Goal: Task Accomplishment & Management: Use online tool/utility

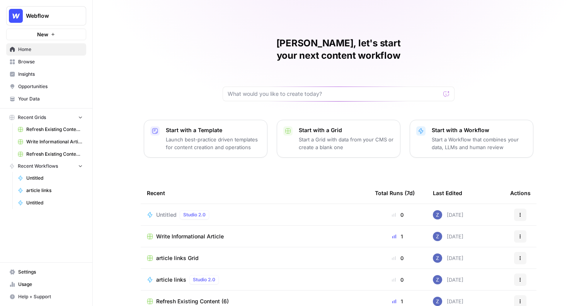
click at [50, 143] on span "Write Informational Article" at bounding box center [54, 141] width 56 height 7
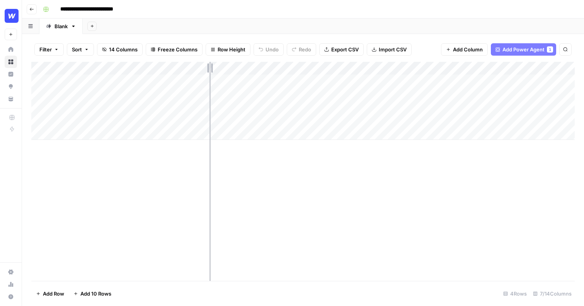
drag, startPoint x: 160, startPoint y: 68, endPoint x: 210, endPoint y: 68, distance: 50.7
click at [210, 68] on div "Add Column" at bounding box center [303, 101] width 544 height 78
click at [311, 69] on div "Add Column" at bounding box center [303, 101] width 544 height 78
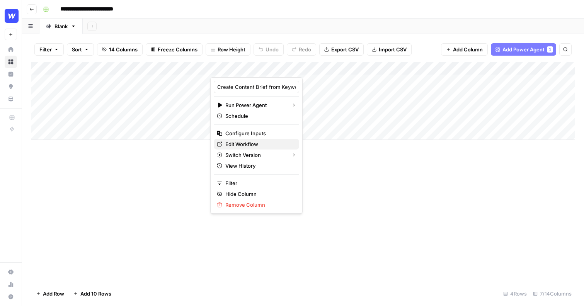
click at [244, 145] on span "Edit Workflow" at bounding box center [259, 144] width 68 height 8
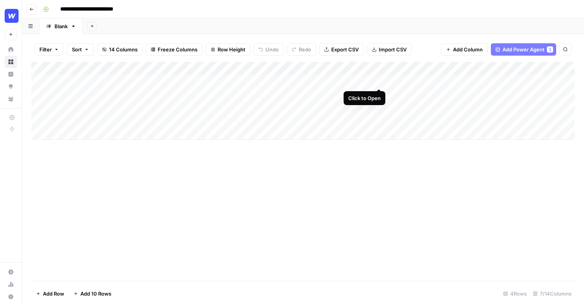
click at [379, 80] on div "Add Column" at bounding box center [303, 101] width 544 height 78
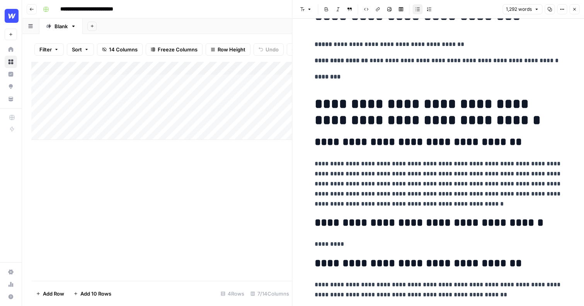
scroll to position [51, 0]
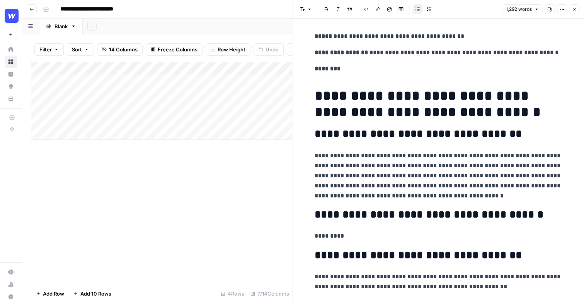
click at [465, 193] on p "**********" at bounding box center [439, 176] width 248 height 50
drag, startPoint x: 466, startPoint y: 195, endPoint x: 308, endPoint y: 155, distance: 162.6
click at [334, 208] on span "Edit with AI" at bounding box center [339, 209] width 24 height 7
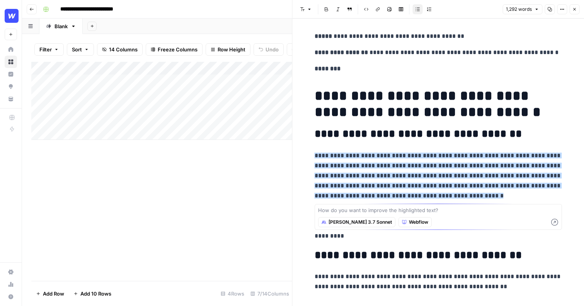
click at [351, 224] on span "Claude 3.7 Sonnet" at bounding box center [360, 222] width 63 height 7
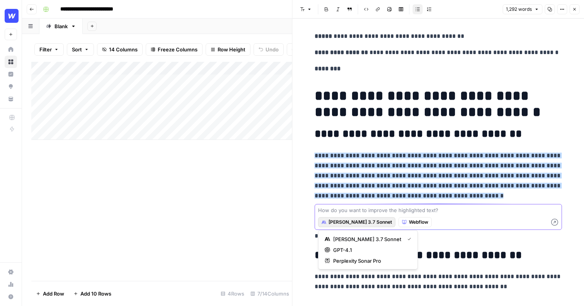
click at [412, 212] on textarea at bounding box center [438, 211] width 241 height 8
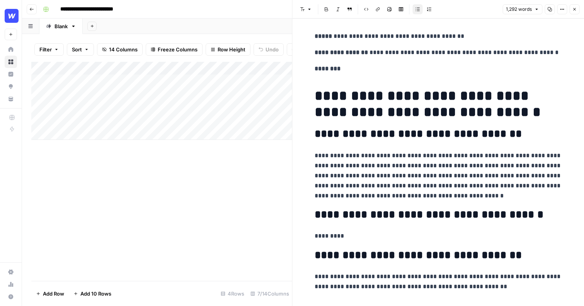
click at [462, 181] on p "**********" at bounding box center [439, 176] width 248 height 50
click at [464, 195] on p "**********" at bounding box center [439, 176] width 248 height 50
click at [575, 12] on button "Close" at bounding box center [575, 9] width 10 height 10
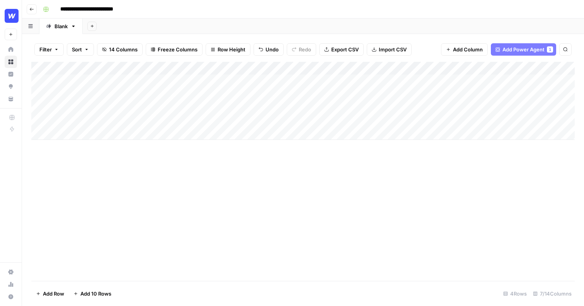
click at [490, 67] on div "Add Column" at bounding box center [303, 101] width 544 height 78
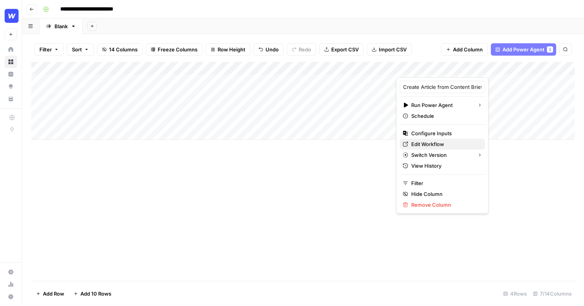
click at [435, 144] on span "Edit Workflow" at bounding box center [445, 144] width 68 height 8
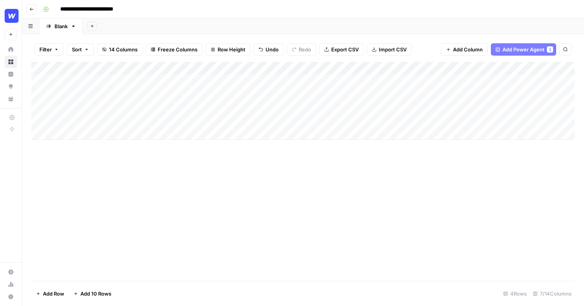
click at [74, 134] on div "Add Column" at bounding box center [303, 101] width 544 height 78
click at [74, 144] on div "Add Column" at bounding box center [303, 107] width 544 height 91
click at [74, 163] on div "Add Column" at bounding box center [303, 114] width 544 height 104
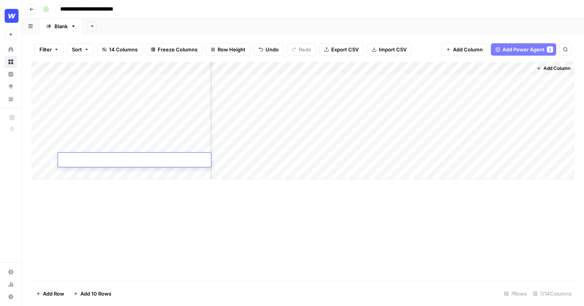
click at [407, 80] on div "Add Column" at bounding box center [303, 121] width 544 height 118
click at [446, 68] on div "Add Column" at bounding box center [303, 121] width 544 height 118
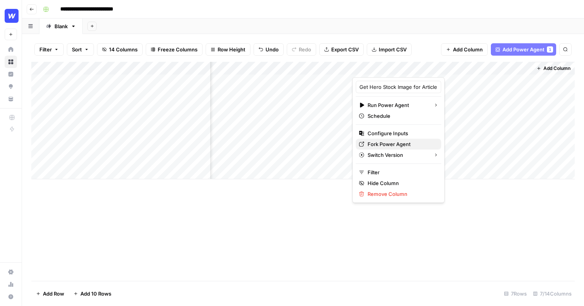
click at [386, 140] on span "Fork Power Agent" at bounding box center [402, 144] width 68 height 8
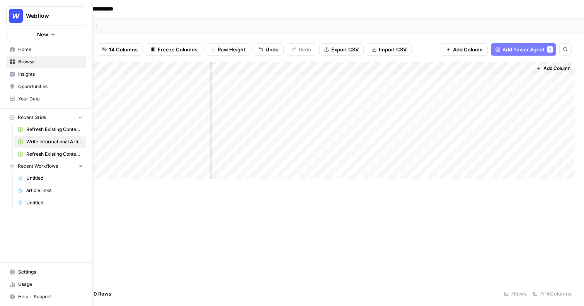
click at [24, 36] on button "New" at bounding box center [46, 35] width 80 height 12
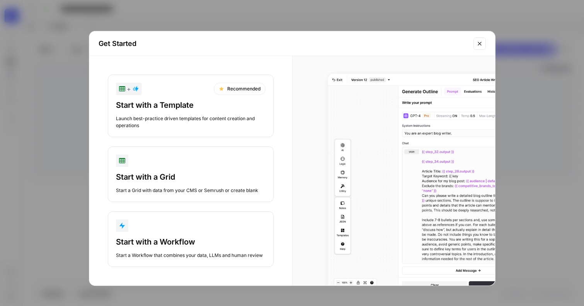
click at [135, 239] on div "Start with a Workflow" at bounding box center [191, 242] width 150 height 11
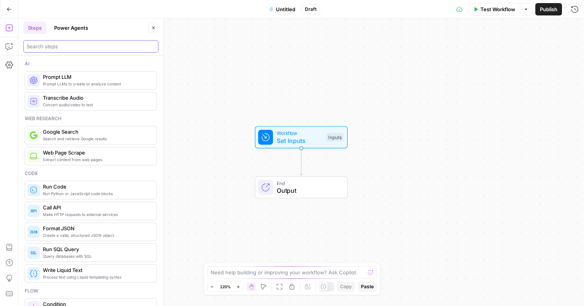
click at [71, 48] on input "search" at bounding box center [91, 47] width 128 height 8
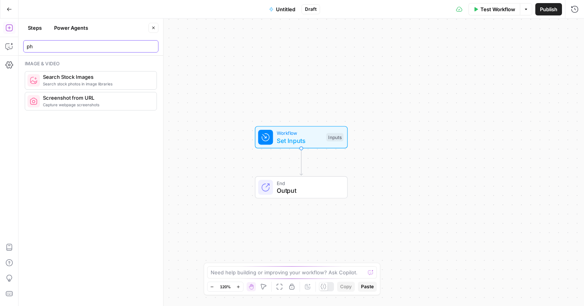
type input "p"
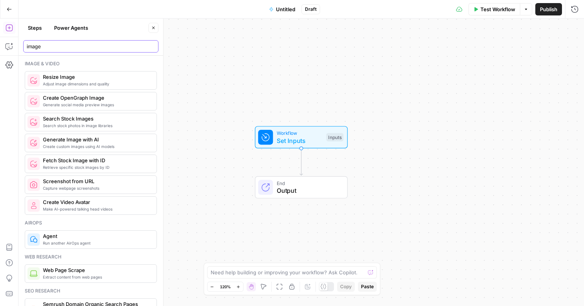
type input "image"
click at [7, 11] on icon "button" at bounding box center [9, 9] width 5 height 5
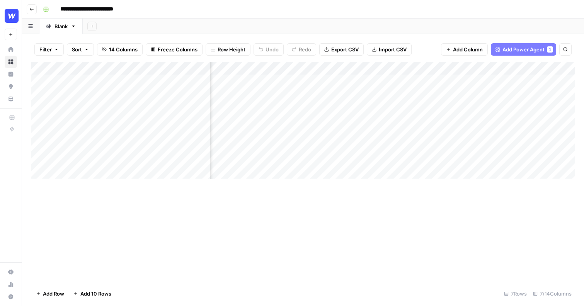
scroll to position [0, 222]
click at [454, 80] on div "Add Column" at bounding box center [303, 121] width 544 height 118
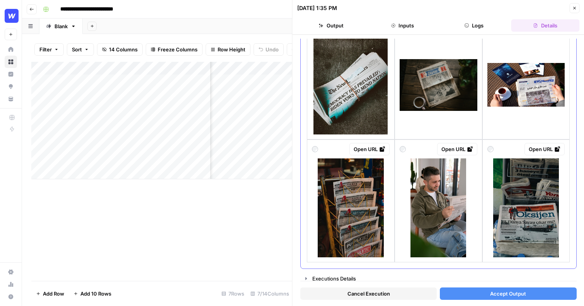
scroll to position [1060, 0]
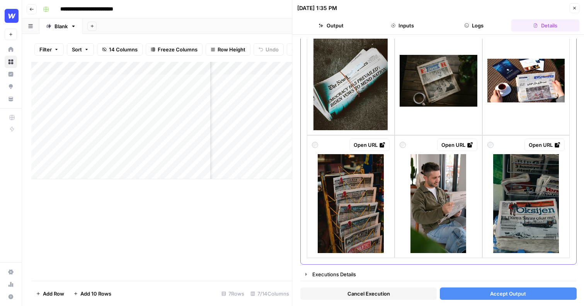
click at [436, 188] on img at bounding box center [439, 203] width 56 height 99
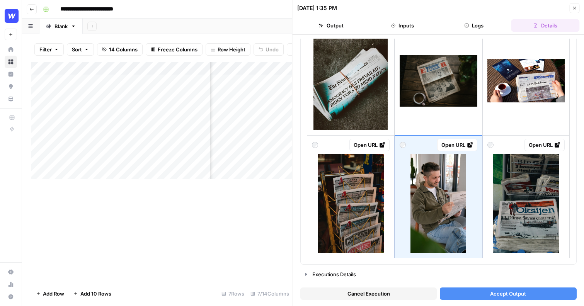
click at [506, 294] on span "Accept Output" at bounding box center [508, 294] width 36 height 8
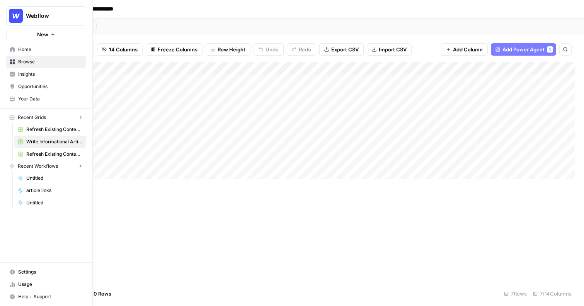
click at [9, 34] on button "New" at bounding box center [46, 35] width 80 height 12
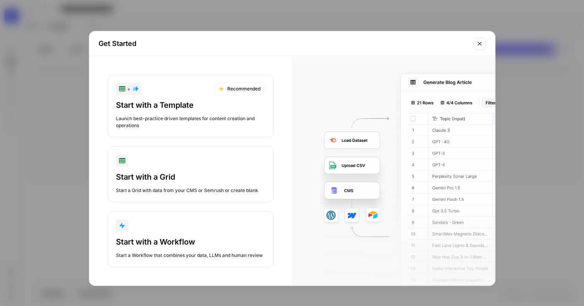
click at [140, 172] on div "Start with a Grid" at bounding box center [191, 177] width 150 height 11
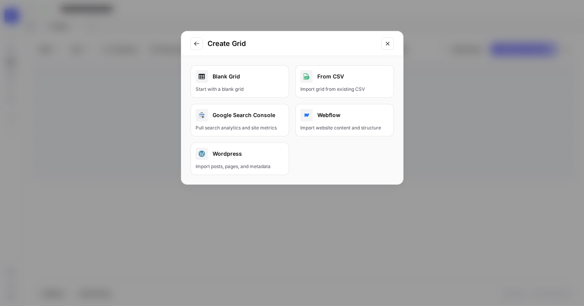
click at [261, 79] on div "Blank Grid" at bounding box center [240, 76] width 89 height 12
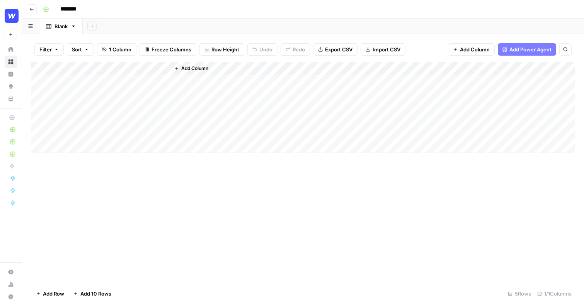
click at [536, 51] on span "Add Power Agent" at bounding box center [531, 50] width 42 height 8
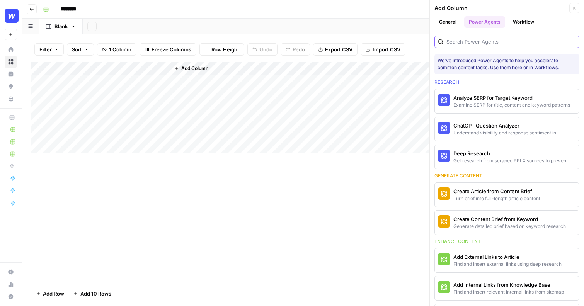
click at [474, 38] on input "search" at bounding box center [512, 42] width 130 height 8
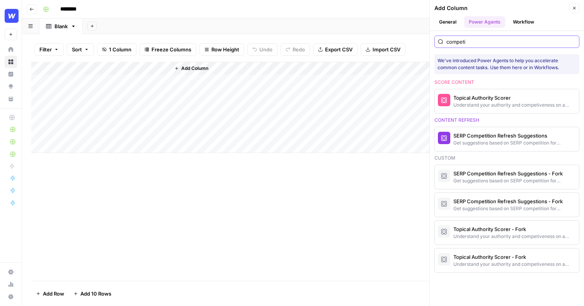
type input "competi"
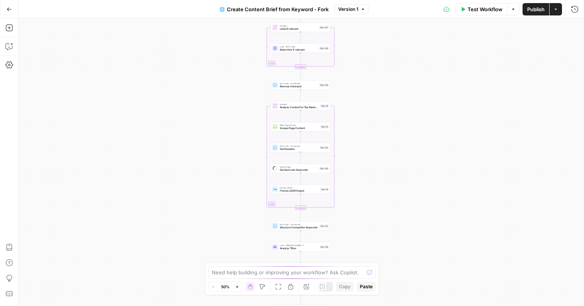
drag, startPoint x: 394, startPoint y: 69, endPoint x: 393, endPoint y: 131, distance: 62.7
click at [393, 132] on div "Workflow Set Inputs Inputs Google Search Perform Google Search Step 51 Loop Ite…" at bounding box center [302, 163] width 566 height 288
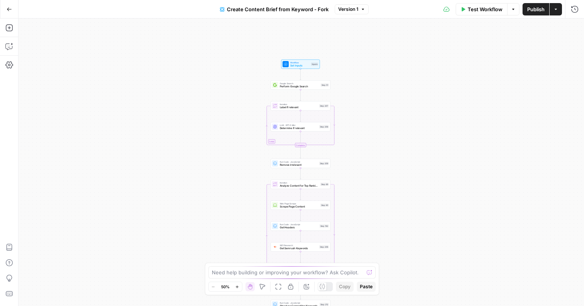
drag, startPoint x: 378, startPoint y: 89, endPoint x: 378, endPoint y: 162, distance: 73.5
click at [378, 163] on div "Workflow Set Inputs Inputs Google Search Perform Google Search Step 51 Loop Ite…" at bounding box center [302, 163] width 566 height 288
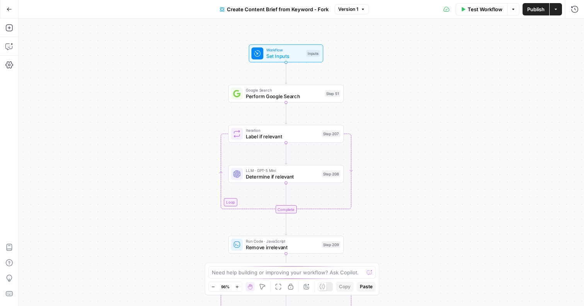
drag, startPoint x: 405, startPoint y: 91, endPoint x: 380, endPoint y: 134, distance: 49.4
click at [380, 135] on div "Workflow Set Inputs Inputs Google Search Perform Google Search Step 51 Loop Ite…" at bounding box center [302, 163] width 566 height 288
click at [290, 57] on span "Set Inputs" at bounding box center [284, 55] width 37 height 7
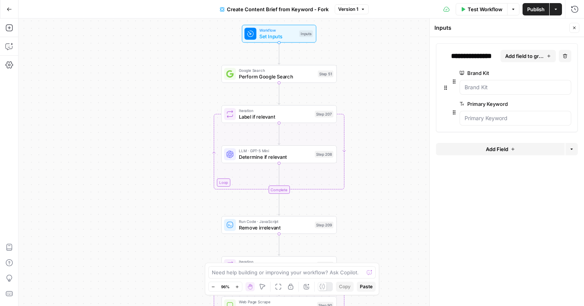
drag, startPoint x: 386, startPoint y: 149, endPoint x: 374, endPoint y: 121, distance: 30.2
click at [374, 121] on div "Workflow Set Inputs Inputs Google Search Perform Google Search Step 51 Loop Ite…" at bounding box center [302, 163] width 566 height 288
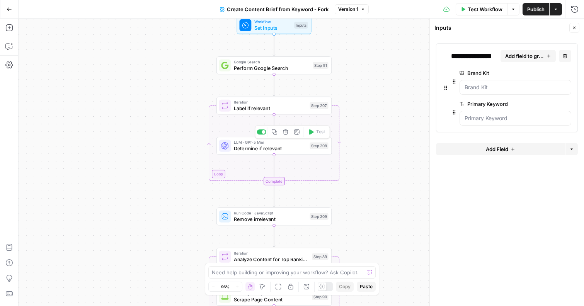
click at [283, 148] on span "Determine if relevant" at bounding box center [270, 148] width 73 height 7
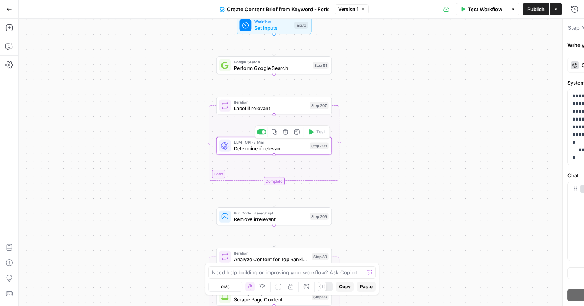
type textarea "Determine if relevant"
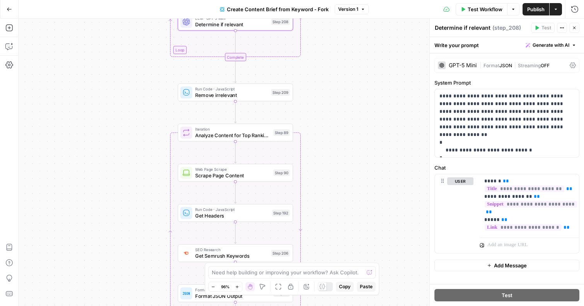
drag, startPoint x: 346, startPoint y: 205, endPoint x: 307, endPoint y: 82, distance: 128.9
click at [307, 82] on div "Workflow Set Inputs Inputs Google Search Perform Google Search Step 51 Loop Ite…" at bounding box center [302, 163] width 566 height 288
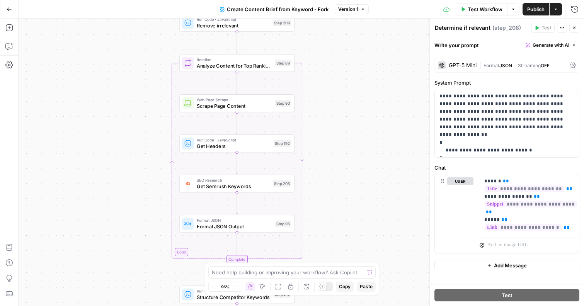
drag, startPoint x: 324, startPoint y: 154, endPoint x: 328, endPoint y: 84, distance: 69.7
click at [328, 84] on div "Workflow Set Inputs Inputs Google Search Perform Google Search Step 51 Loop Ite…" at bounding box center [302, 163] width 566 height 288
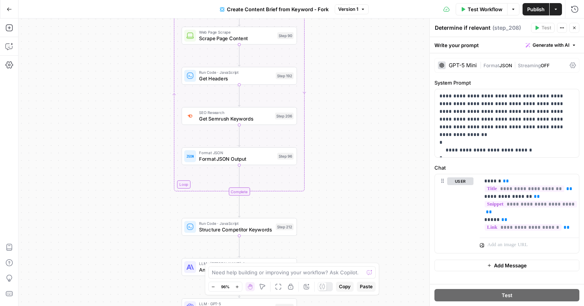
drag, startPoint x: 332, startPoint y: 165, endPoint x: 335, endPoint y: 79, distance: 86.3
click at [335, 79] on div "Workflow Set Inputs Inputs Google Search Perform Google Search Step 51 Loop Ite…" at bounding box center [302, 163] width 566 height 288
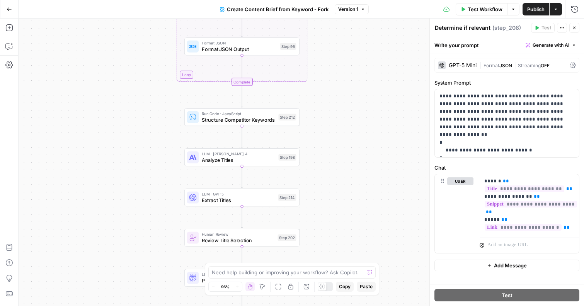
drag, startPoint x: 323, startPoint y: 195, endPoint x: 324, endPoint y: 92, distance: 102.5
click at [324, 92] on div "Workflow Set Inputs Inputs Google Search Perform Google Search Step 51 Loop Ite…" at bounding box center [302, 163] width 566 height 288
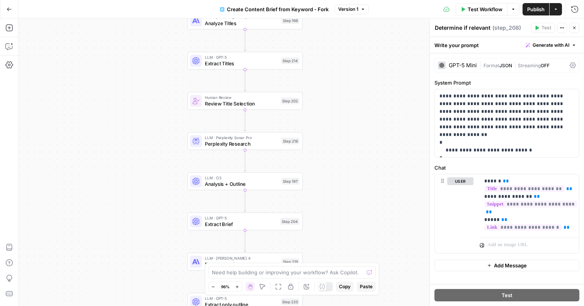
drag, startPoint x: 321, startPoint y: 234, endPoint x: 323, endPoint y: 113, distance: 121.4
click at [323, 113] on div "Workflow Set Inputs Inputs Google Search Perform Google Search Step 51 Loop Ite…" at bounding box center [302, 163] width 566 height 288
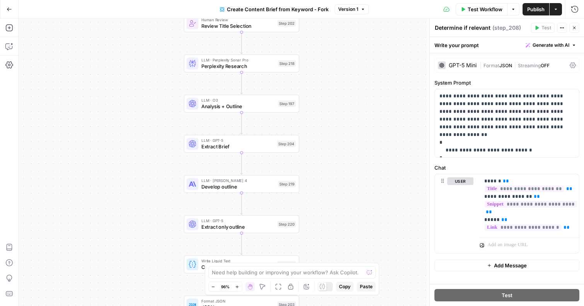
drag, startPoint x: 320, startPoint y: 227, endPoint x: 314, endPoint y: 145, distance: 81.8
click at [314, 145] on div "Workflow Set Inputs Inputs Google Search Perform Google Search Step 51 Loop Ite…" at bounding box center [302, 163] width 566 height 288
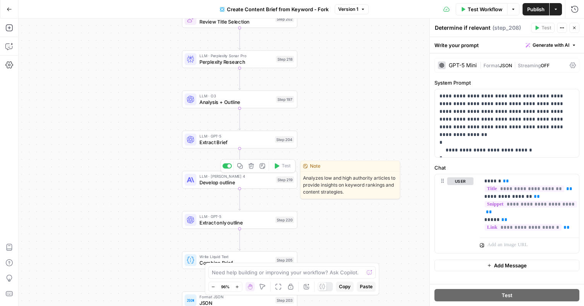
click at [243, 178] on span "LLM · [PERSON_NAME] 4" at bounding box center [237, 177] width 74 height 6
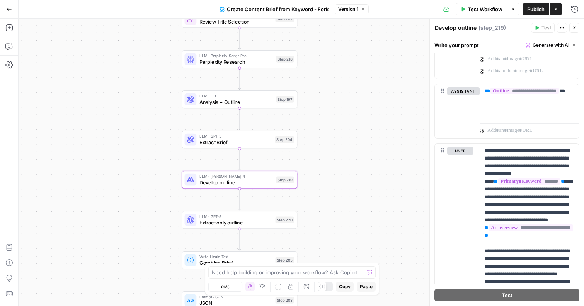
scroll to position [459, 0]
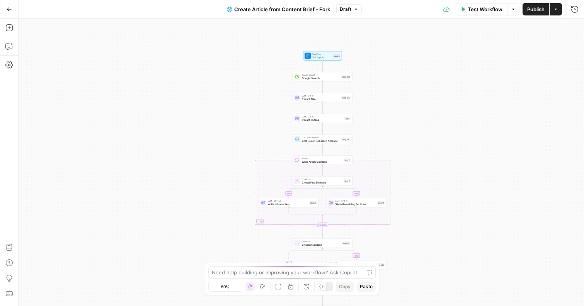
drag, startPoint x: 344, startPoint y: 62, endPoint x: 367, endPoint y: 104, distance: 47.6
click at [367, 104] on div "true false true false Workflow Set Inputs Inputs Google Search Google Search St…" at bounding box center [302, 163] width 566 height 288
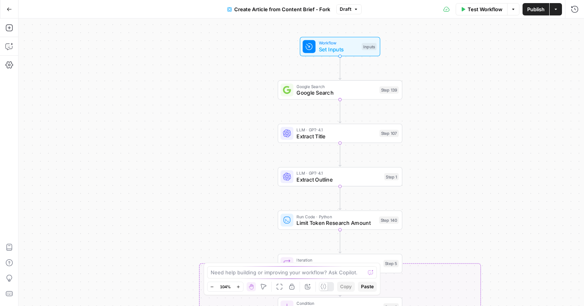
drag, startPoint x: 429, startPoint y: 84, endPoint x: 421, endPoint y: 107, distance: 24.7
click at [420, 108] on div "true false true false Workflow Set Inputs Inputs Google Search Google Search St…" at bounding box center [302, 163] width 566 height 288
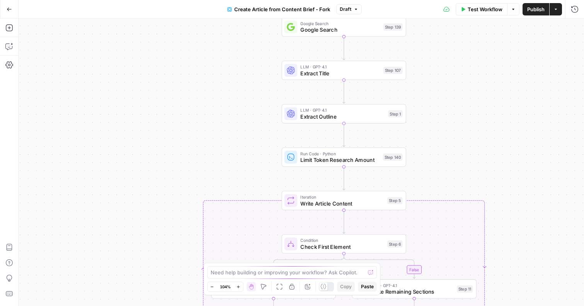
drag, startPoint x: 435, startPoint y: 176, endPoint x: 440, endPoint y: 85, distance: 91.5
click at [441, 85] on div "true false true false Workflow Set Inputs Inputs Google Search Google Search St…" at bounding box center [302, 163] width 566 height 288
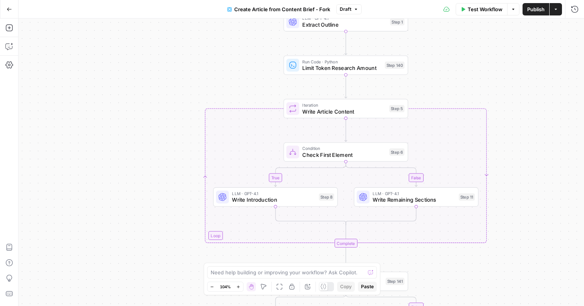
drag, startPoint x: 457, startPoint y: 149, endPoint x: 459, endPoint y: 61, distance: 87.0
click at [459, 61] on div "true false true false Workflow Set Inputs Inputs Google Search Google Search St…" at bounding box center [302, 163] width 566 height 288
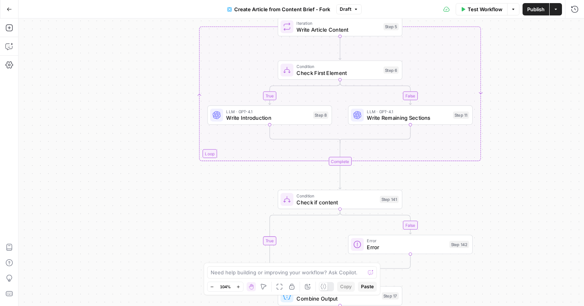
drag, startPoint x: 513, startPoint y: 137, endPoint x: 505, endPoint y: 68, distance: 69.7
click at [505, 68] on div "true false true false Workflow Set Inputs Inputs Google Search Google Search St…" at bounding box center [302, 163] width 566 height 288
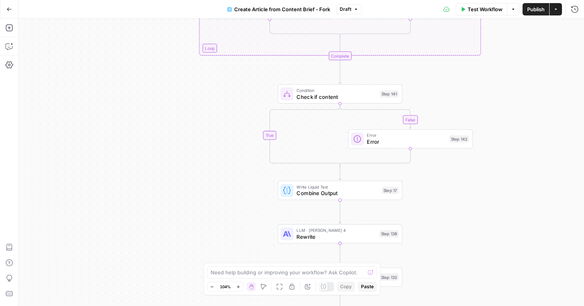
drag, startPoint x: 488, startPoint y: 186, endPoint x: 488, endPoint y: 80, distance: 105.6
click at [489, 80] on div "true false true false Workflow Set Inputs Inputs Google Search Google Search St…" at bounding box center [302, 163] width 566 height 288
